Goal: Transaction & Acquisition: Subscribe to service/newsletter

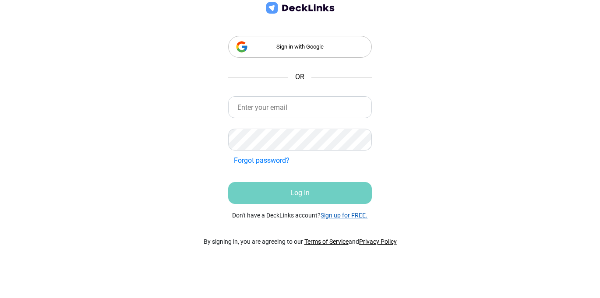
click at [349, 215] on link "Sign up for FREE." at bounding box center [344, 215] width 47 height 7
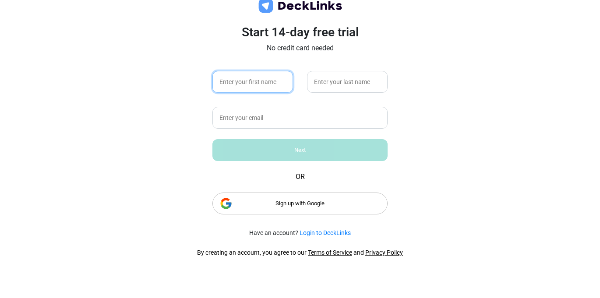
click at [270, 85] on input "text" at bounding box center [253, 82] width 81 height 22
type input "Judd"
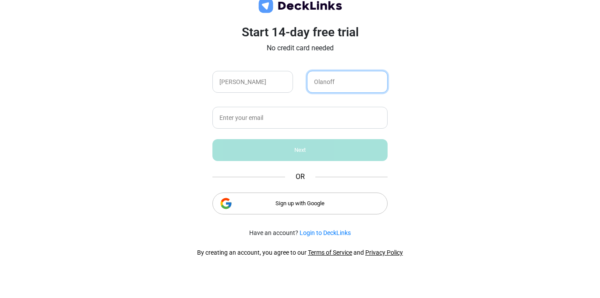
type input "Olanoff"
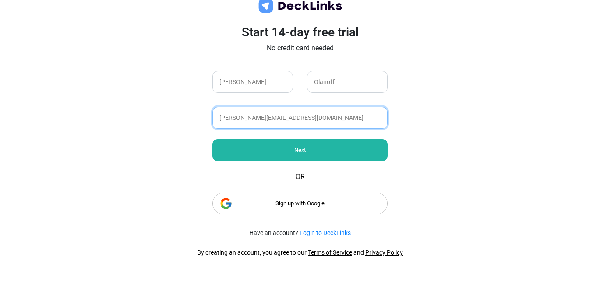
type input "judd@k-ventures.co"
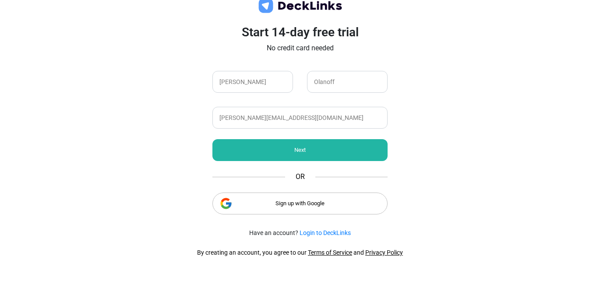
click at [337, 158] on div "Next" at bounding box center [300, 150] width 175 height 22
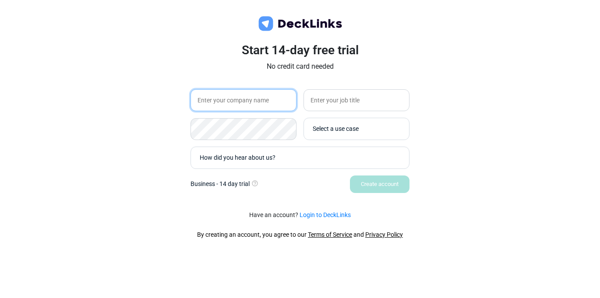
click at [262, 101] on input "text" at bounding box center [244, 100] width 106 height 22
type input "K. Ventures"
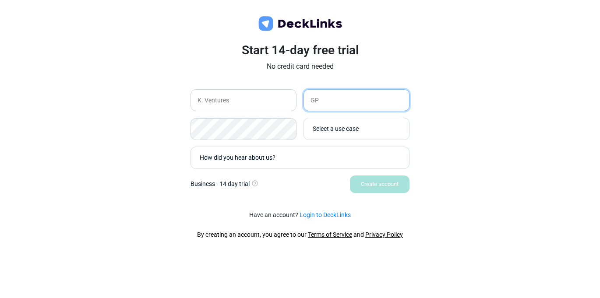
type input "GP"
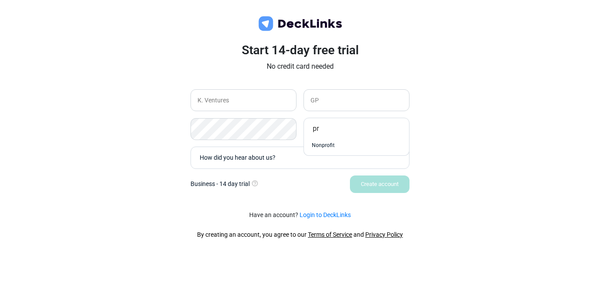
type input "p"
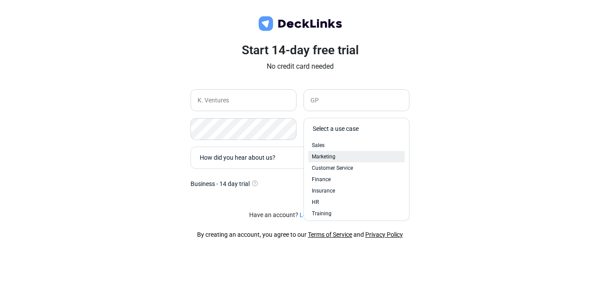
click at [374, 156] on div "Marketing" at bounding box center [356, 157] width 89 height 8
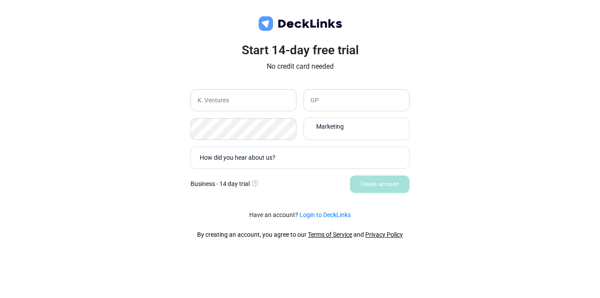
click at [403, 212] on div "Start 14-day free trial No credit card needed K. Ventures GP Marketing How did …" at bounding box center [300, 112] width 219 height 238
click at [518, 139] on div "Start 14-day free trial No credit card needed K. Ventures GP Marketing How did …" at bounding box center [300, 149] width 600 height 298
click at [346, 154] on div "How did you hear about us?" at bounding box center [302, 157] width 205 height 9
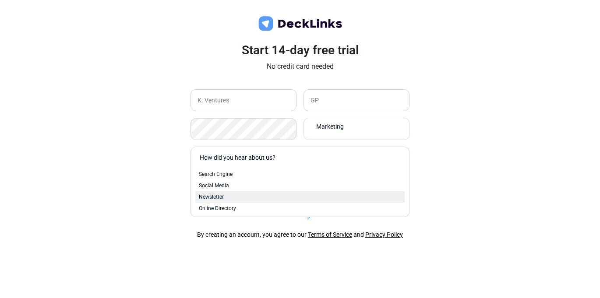
scroll to position [36, 0]
click at [262, 195] on div "From a Friend" at bounding box center [300, 196] width 203 height 8
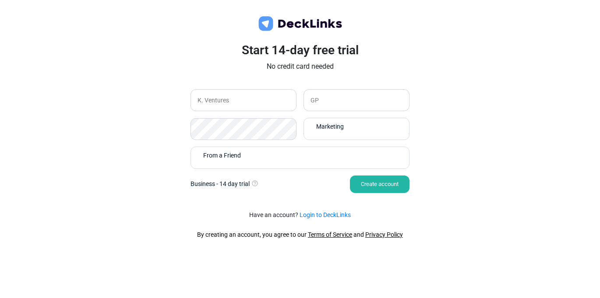
drag, startPoint x: 437, startPoint y: 163, endPoint x: 394, endPoint y: 176, distance: 44.9
click at [434, 165] on div "Start 14-day free trial No credit card needed K. Ventures GP Marketing From a F…" at bounding box center [300, 149] width 600 height 298
click at [380, 188] on div "Create account" at bounding box center [380, 185] width 60 height 18
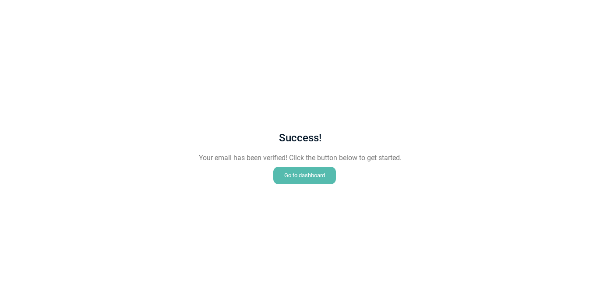
click at [300, 174] on div "Go to dashboard" at bounding box center [305, 176] width 63 height 18
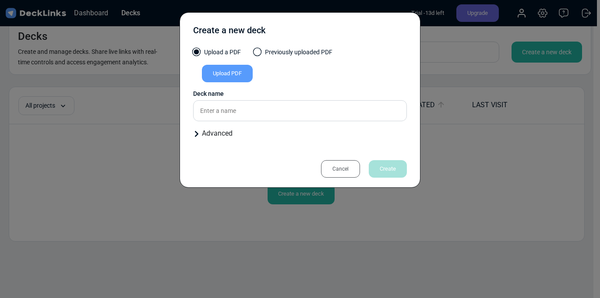
click at [344, 168] on div "Cancel" at bounding box center [340, 169] width 39 height 18
